Goal: Find specific page/section: Find specific page/section

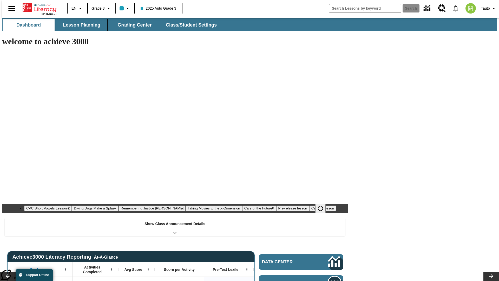
click at [79, 25] on button "Lesson Planning" at bounding box center [82, 25] width 52 height 12
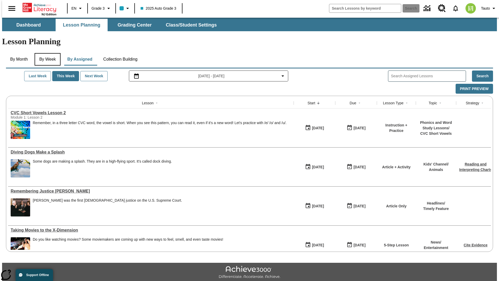
click at [46, 53] on button "By Week" at bounding box center [48, 59] width 26 height 12
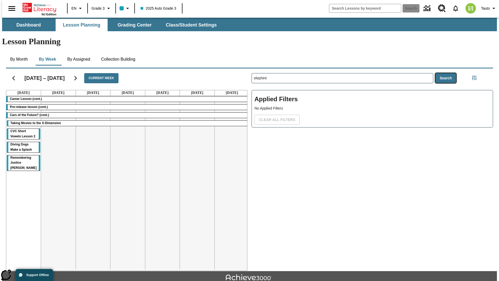
click at [447, 73] on button "Search" at bounding box center [445, 78] width 21 height 10
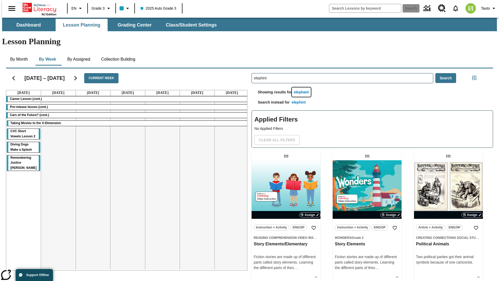
click at [302, 87] on button "elephant" at bounding box center [301, 92] width 19 height 10
type input "elephant"
